Goal: Transaction & Acquisition: Purchase product/service

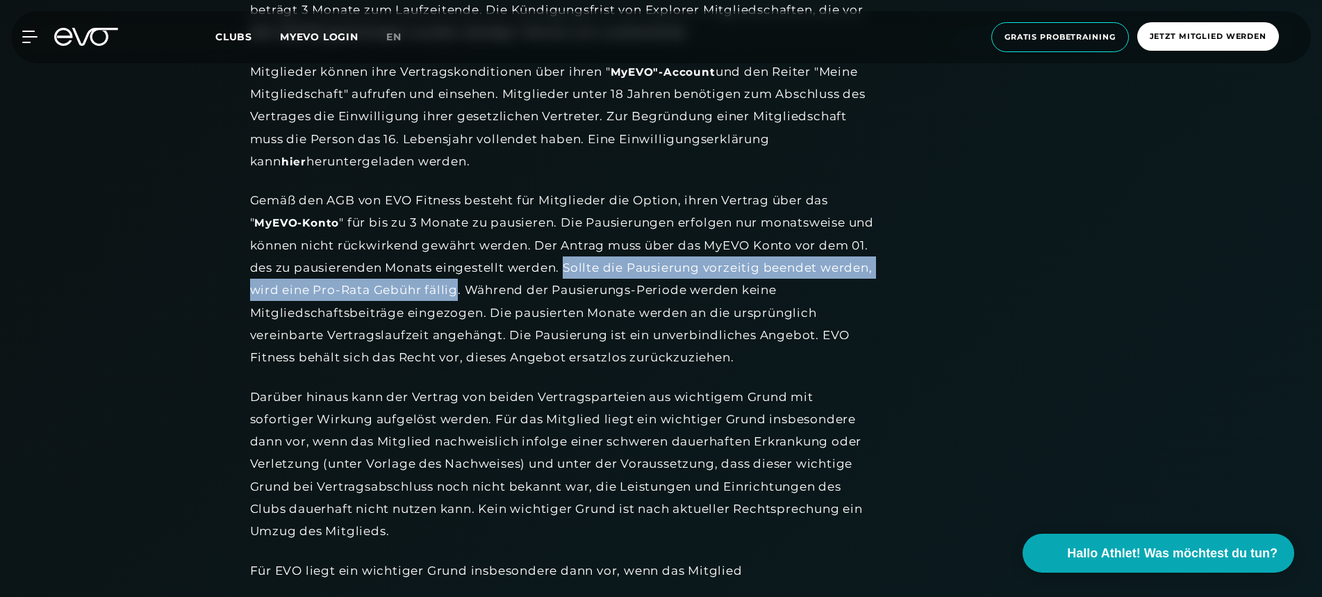
scroll to position [27, 0]
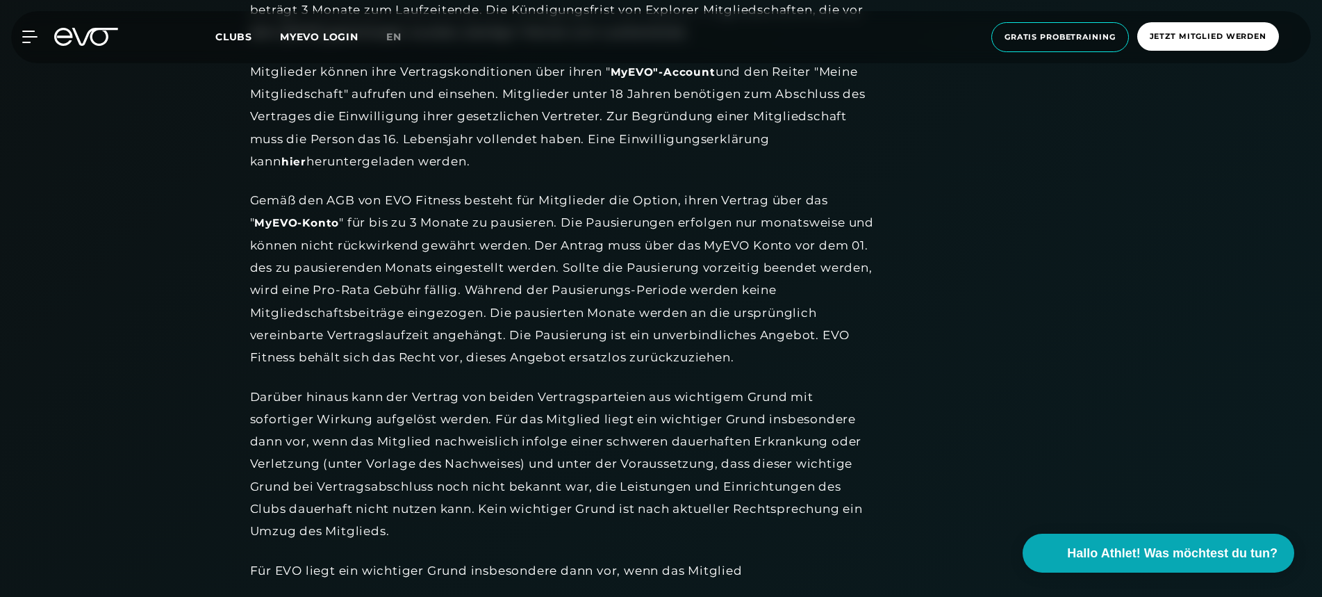
click at [64, 46] on div "MyEVO Login Über EVO Mitgliedschaften Probetraining TAGESPASS EVO Studios [GEOG…" at bounding box center [661, 37] width 1316 height 52
click at [95, 36] on icon at bounding box center [86, 37] width 64 height 18
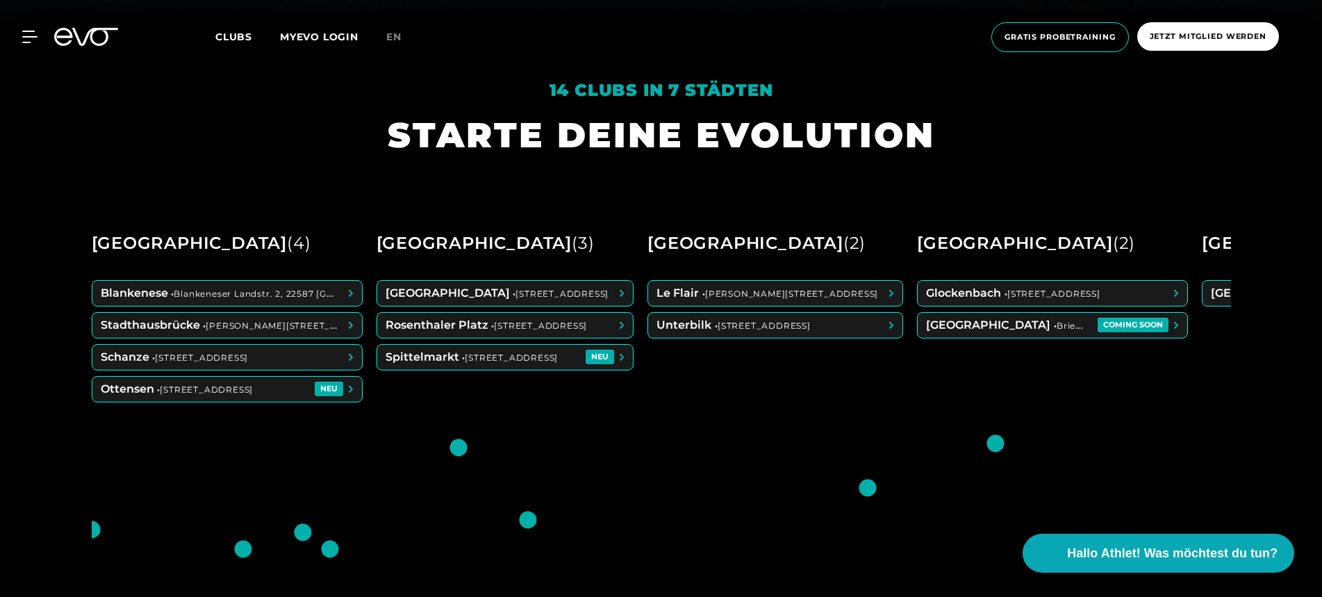
scroll to position [567, 0]
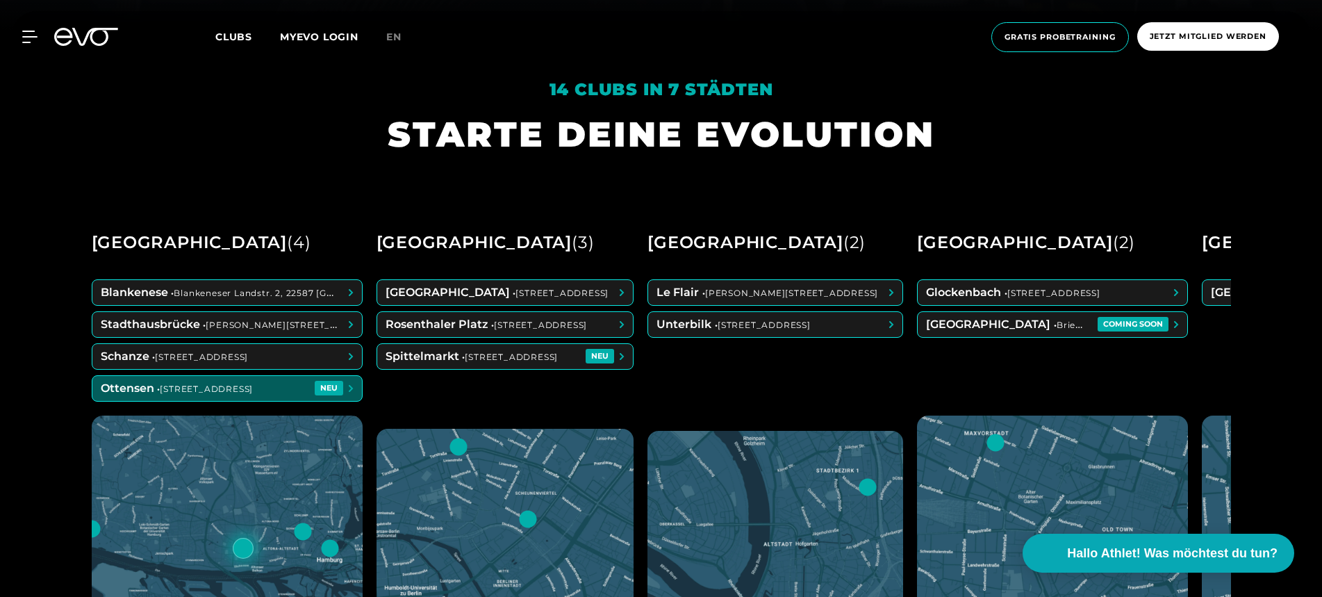
click at [255, 388] on span at bounding box center [226, 388] width 269 height 25
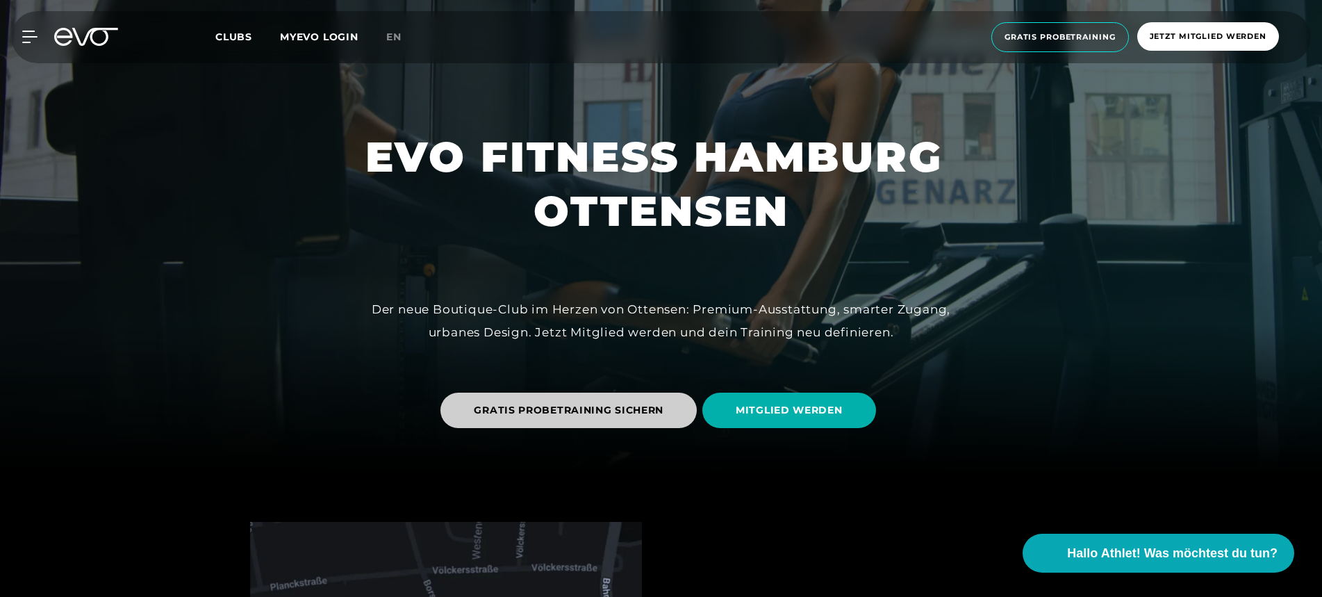
scroll to position [133, 0]
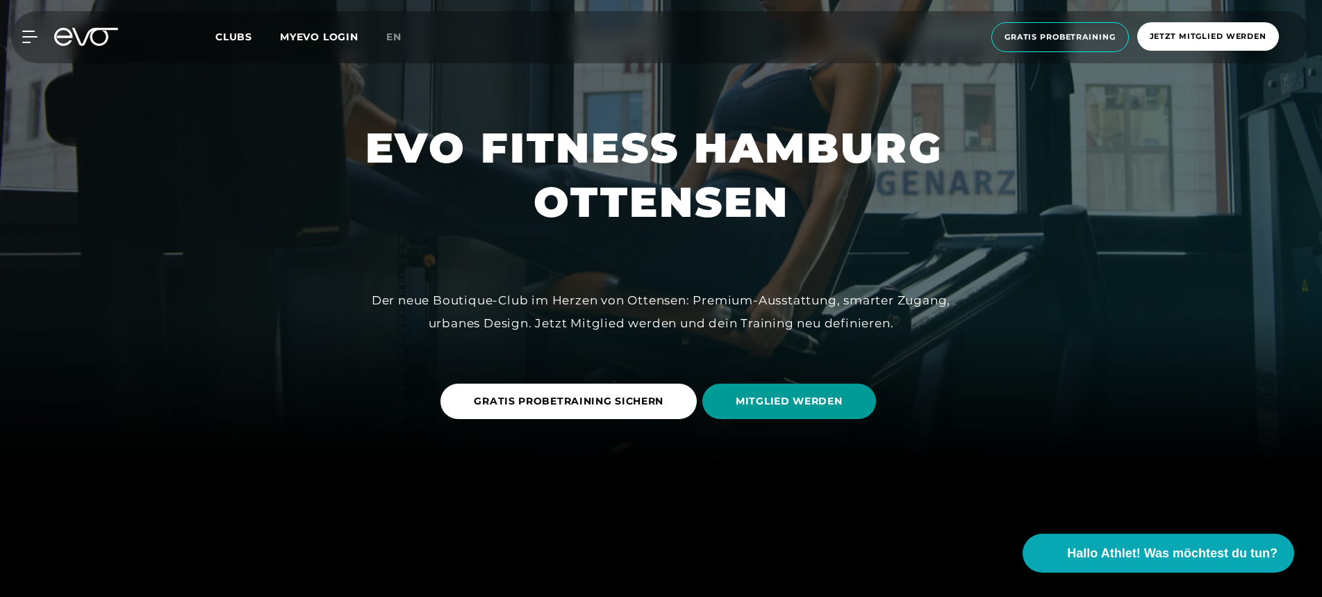
click at [752, 396] on span "MITGLIED WERDEN" at bounding box center [789, 401] width 107 height 15
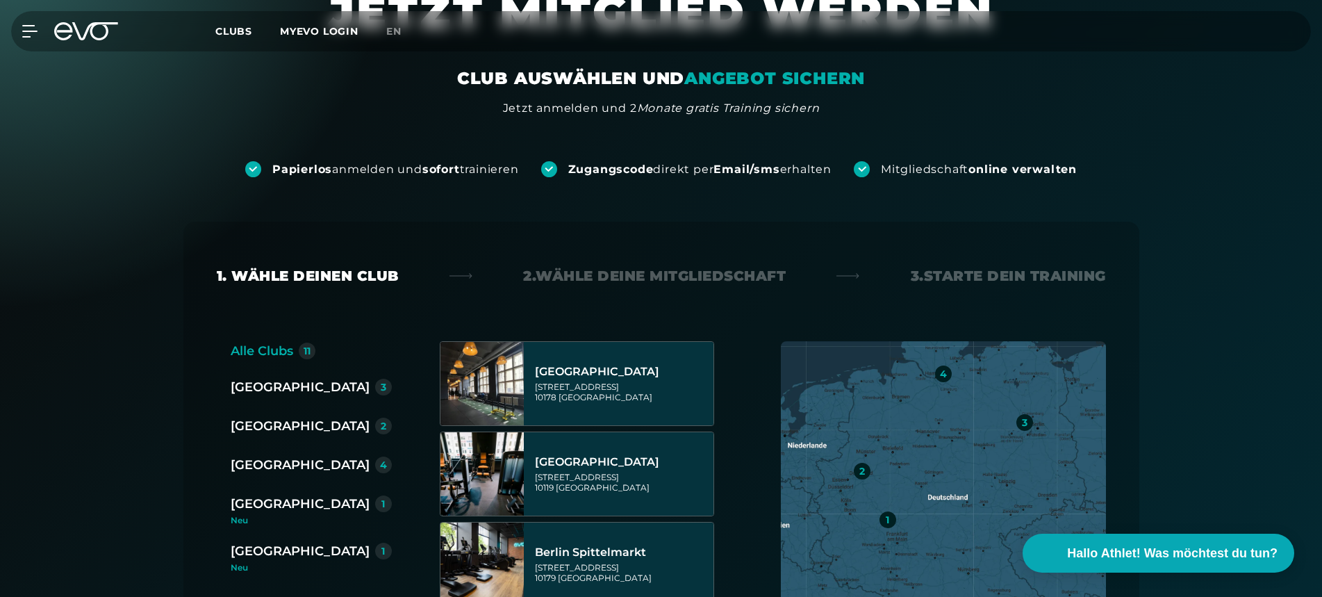
scroll to position [120, 0]
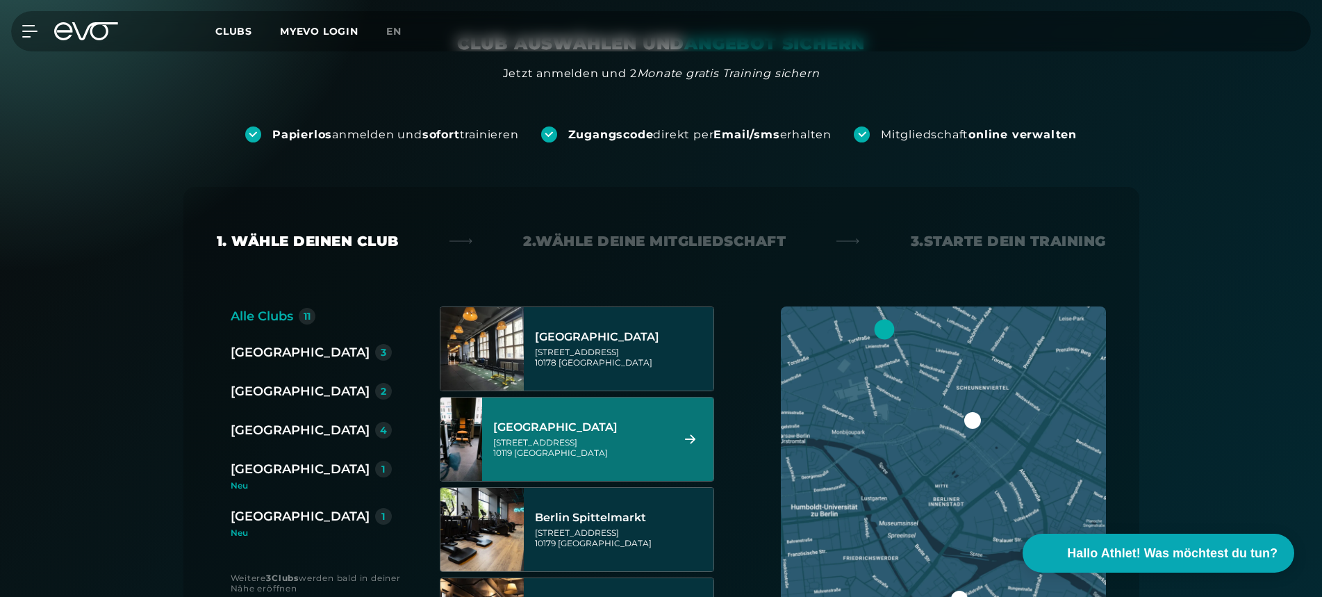
click at [253, 428] on div "[GEOGRAPHIC_DATA]" at bounding box center [300, 429] width 139 height 19
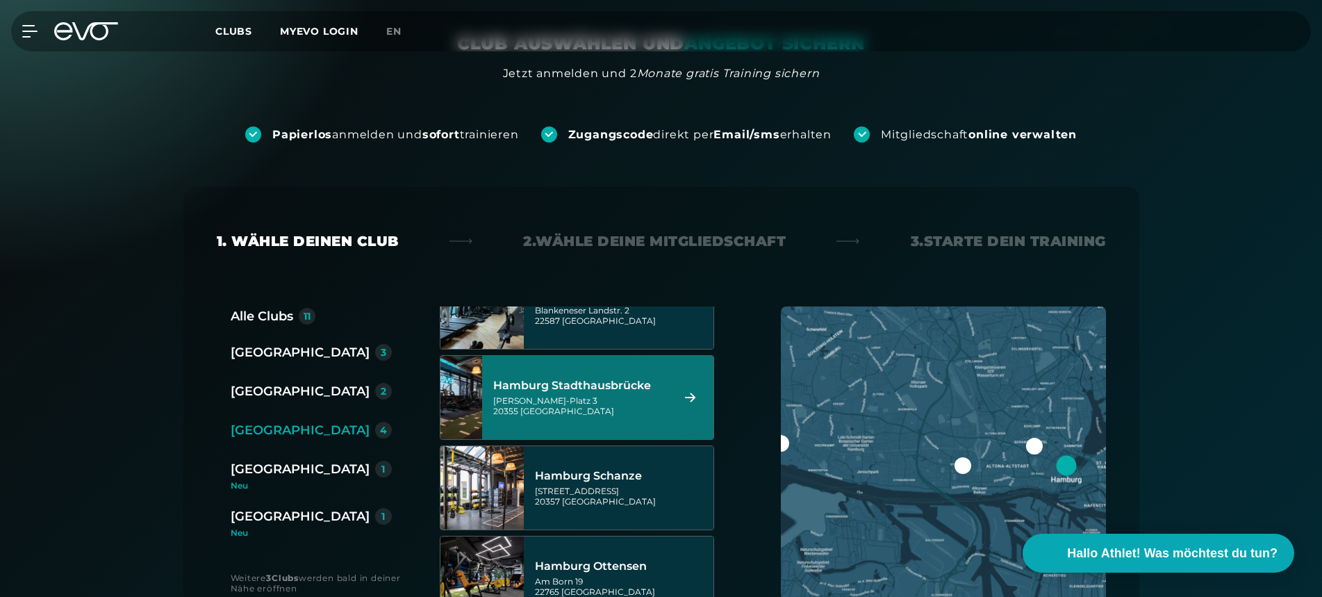
scroll to position [42, 0]
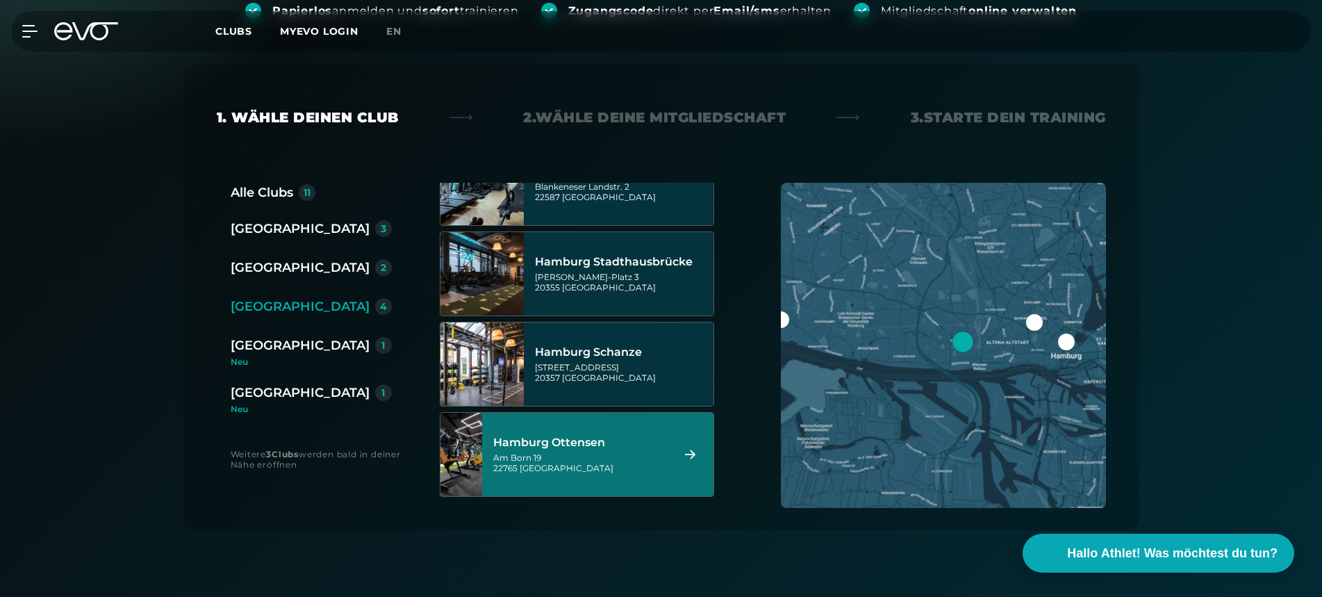
click at [604, 477] on div "Hamburg Ottensen [STREET_ADDRESS]" at bounding box center [580, 454] width 174 height 61
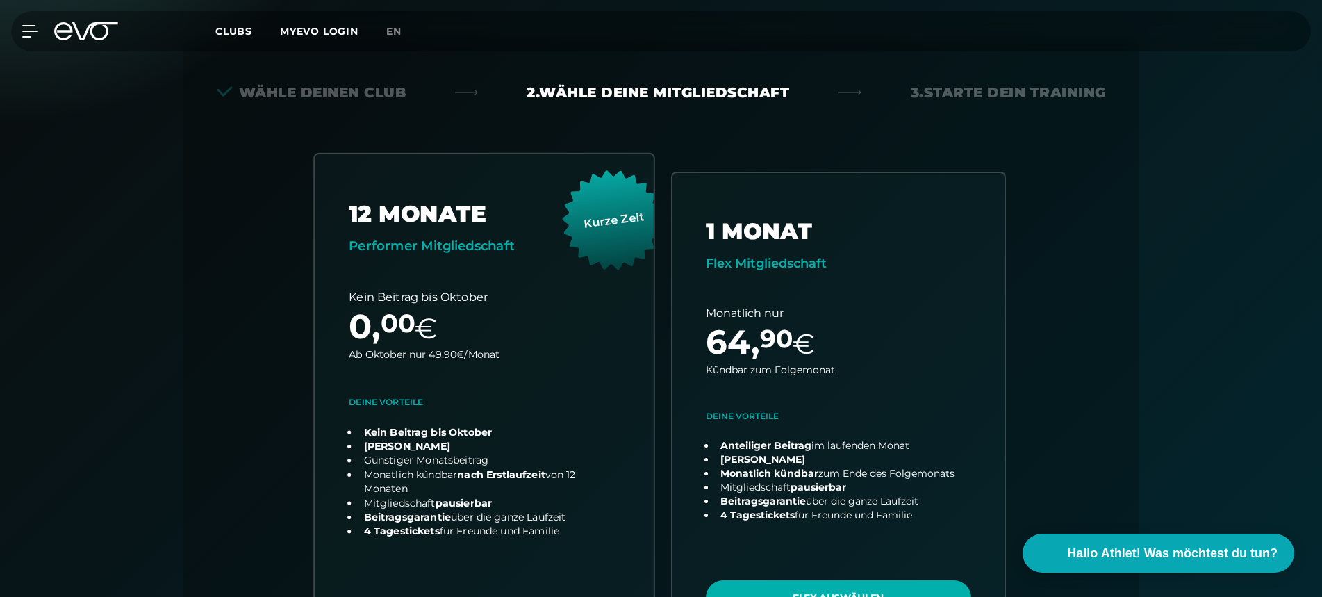
scroll to position [300, 0]
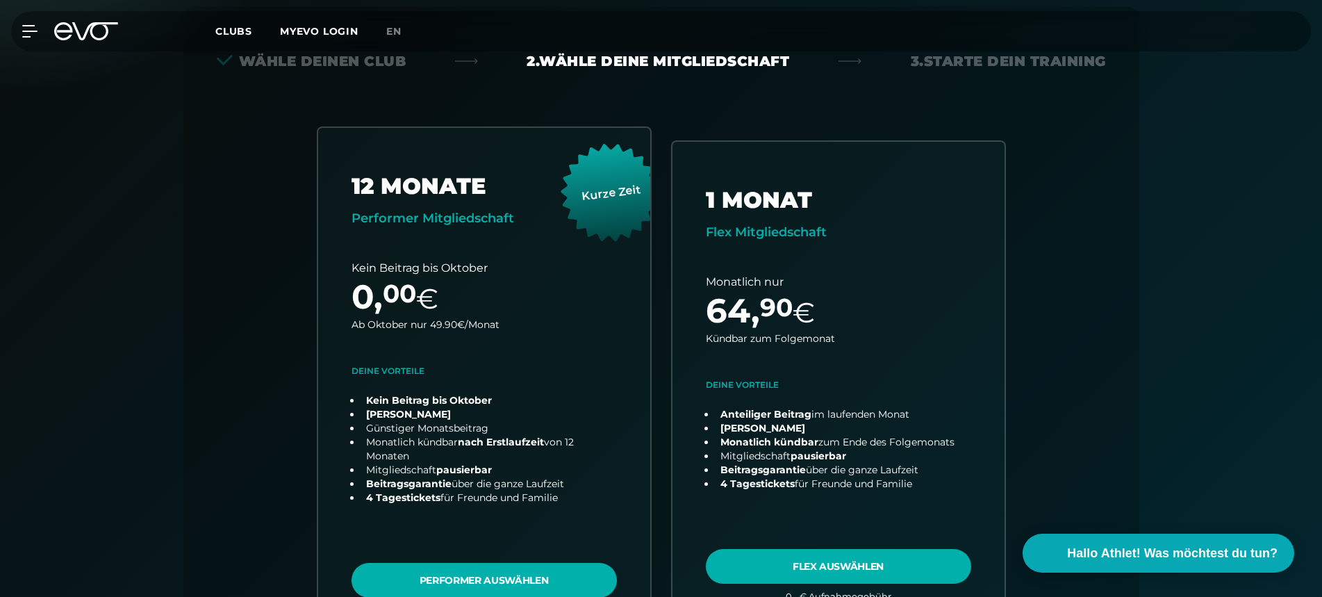
click at [72, 33] on icon at bounding box center [86, 31] width 64 height 18
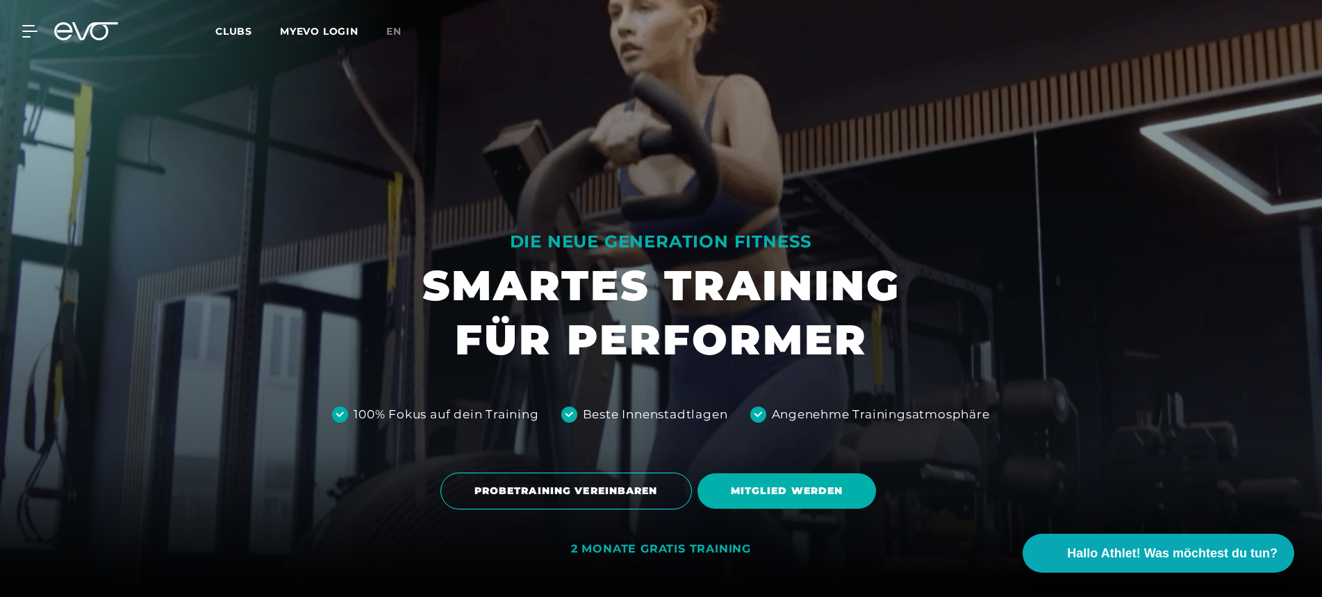
click at [31, 38] on div "MyEVO Login Über EVO Mitgliedschaften Probetraining TAGESPASS EVO Studios [GEOG…" at bounding box center [661, 31] width 1316 height 40
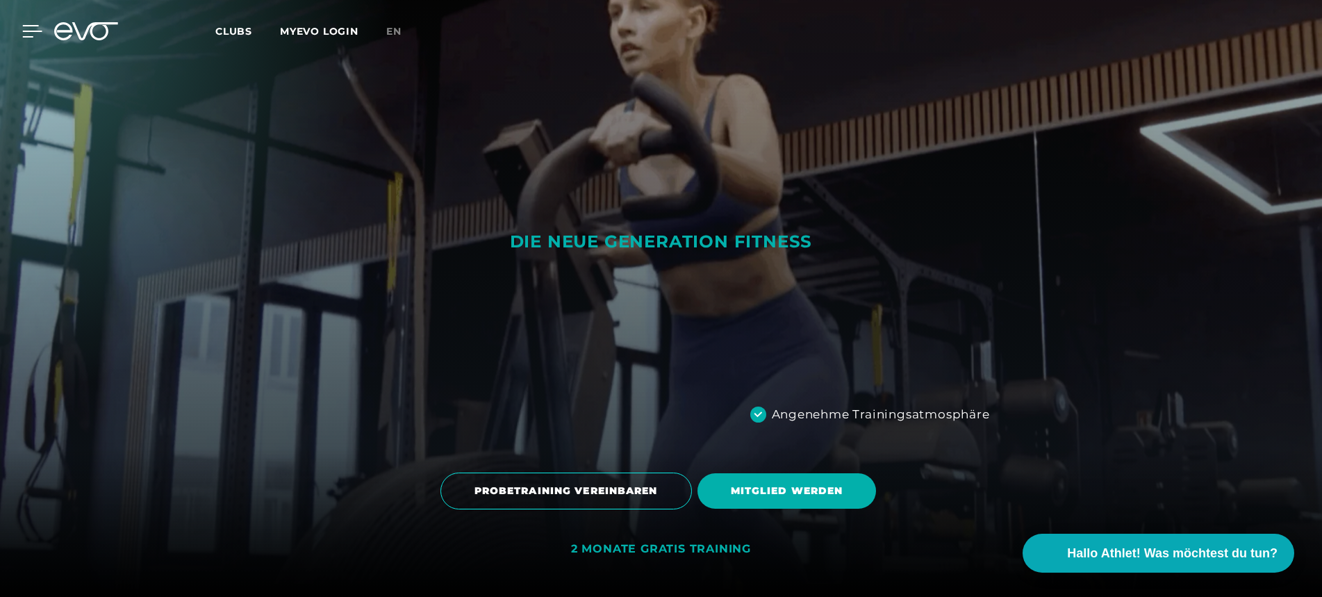
click at [35, 36] on icon at bounding box center [32, 31] width 20 height 13
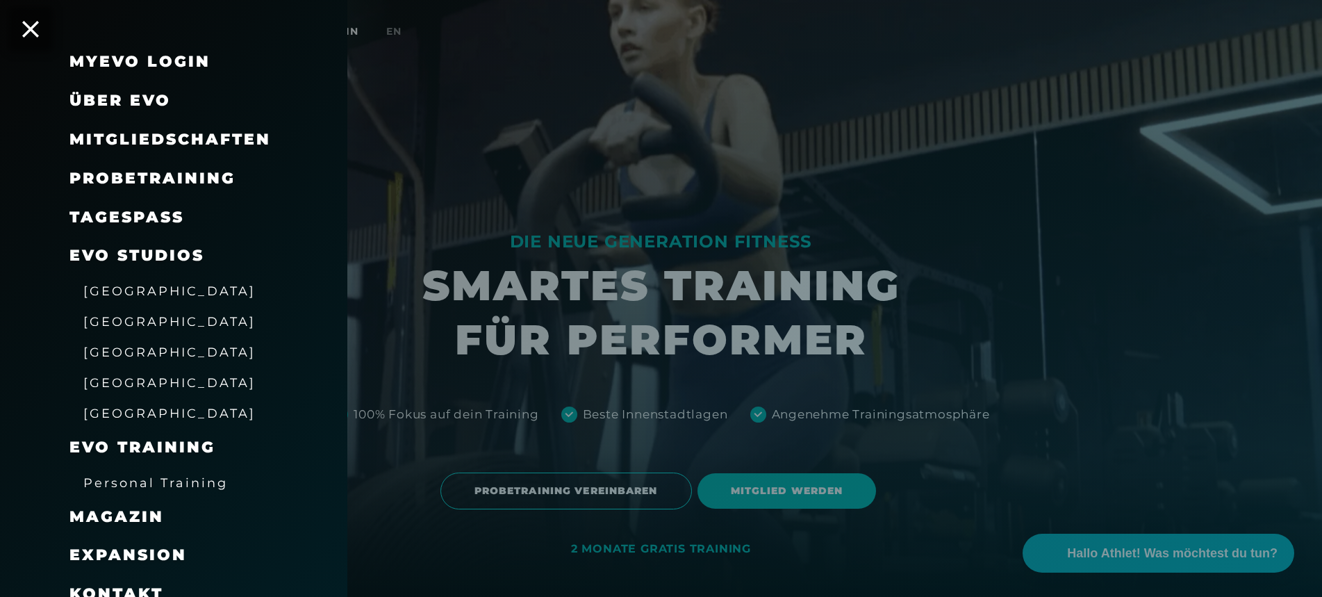
click at [173, 130] on span "Mitgliedschaften" at bounding box center [169, 139] width 201 height 19
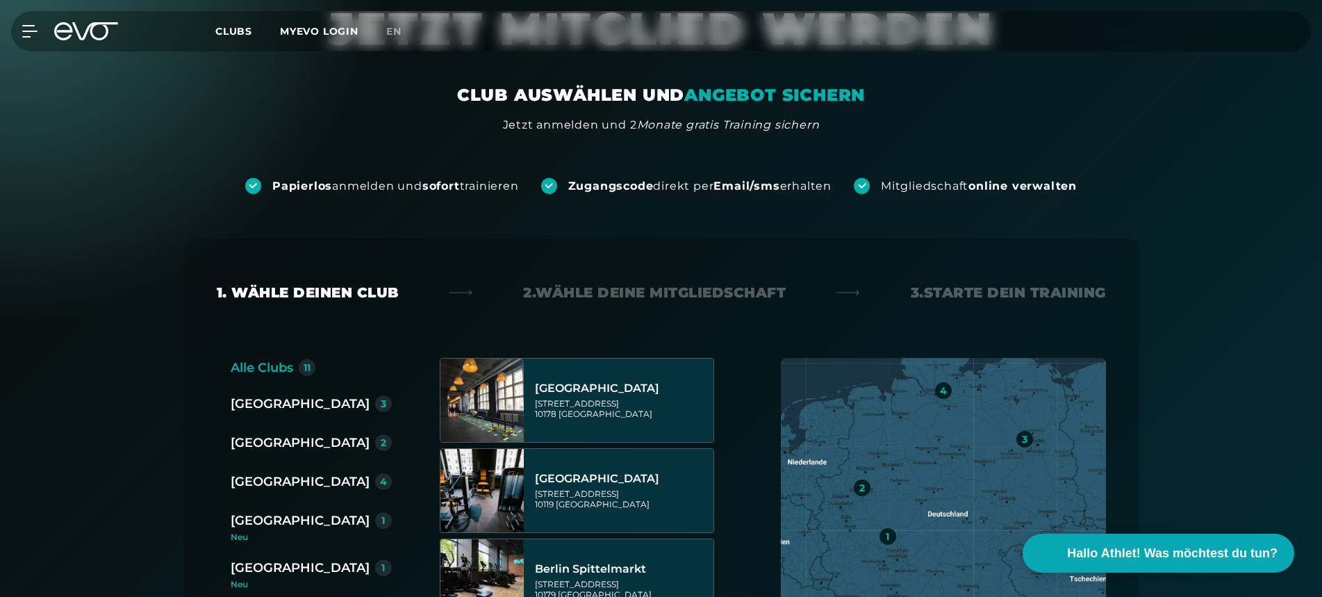
scroll to position [135, 0]
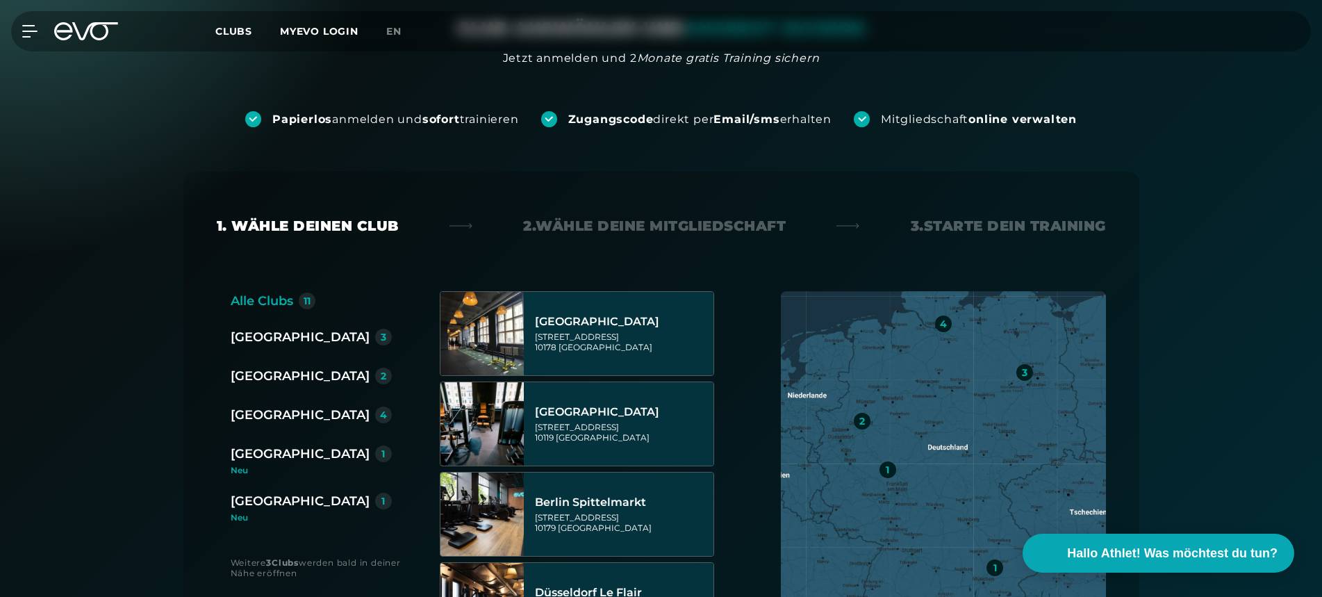
click at [257, 333] on div "[GEOGRAPHIC_DATA]" at bounding box center [300, 336] width 139 height 19
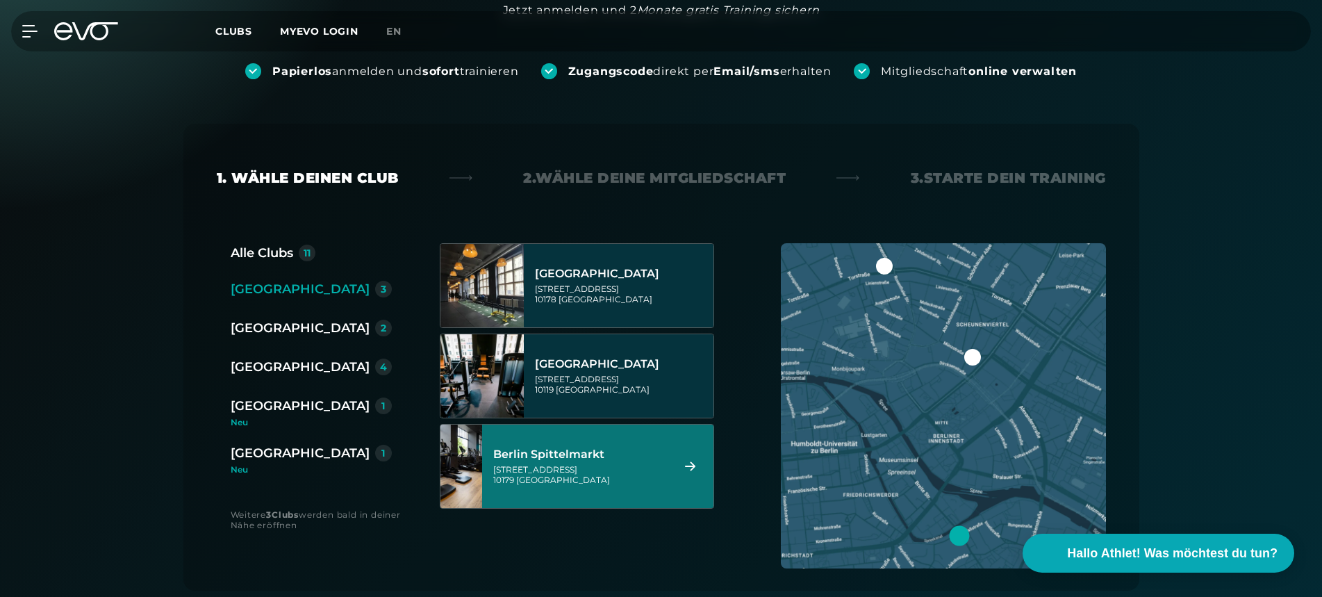
click at [644, 454] on div "Berlin Spittelmarkt" at bounding box center [580, 454] width 174 height 14
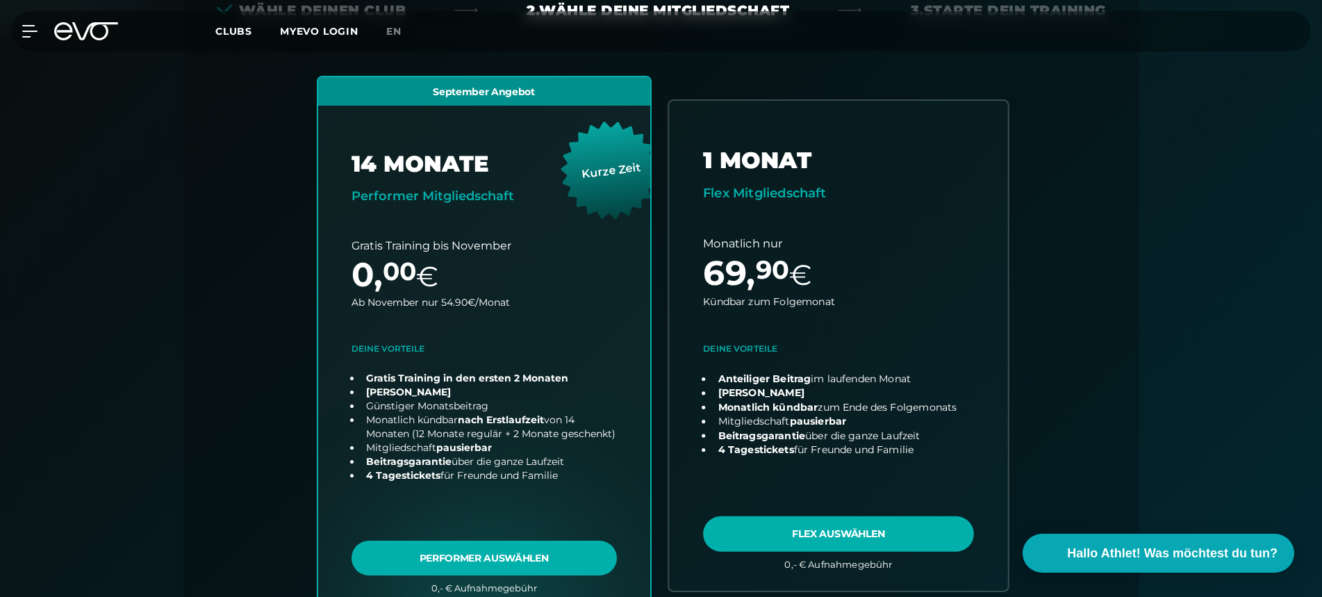
scroll to position [384, 0]
